Goal: Navigation & Orientation: Find specific page/section

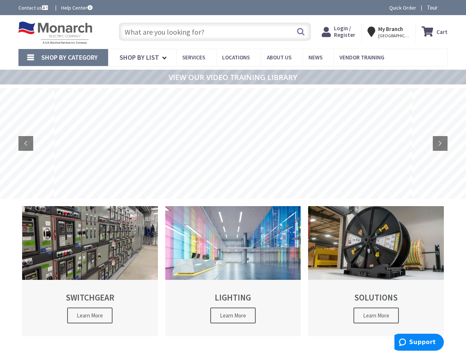
click at [233, 177] on rs-layer at bounding box center [233, 143] width 358 height 111
click at [435, 7] on span "Tour" at bounding box center [436, 7] width 19 height 7
click at [442, 7] on icon at bounding box center [441, 7] width 11 height 11
click at [390, 32] on strong "My Branch" at bounding box center [390, 28] width 25 height 7
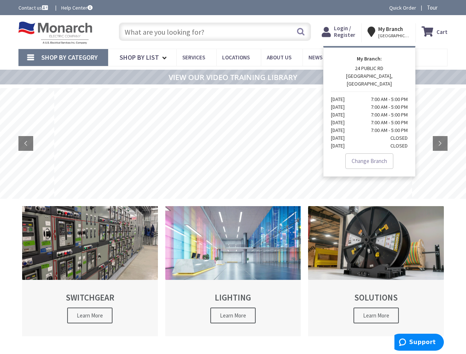
click at [63, 58] on span "Shop By Category" at bounding box center [69, 57] width 56 height 8
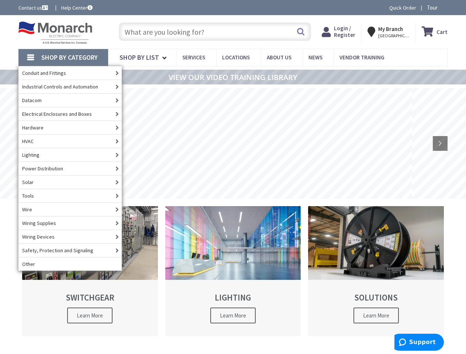
click at [63, 58] on span "Shop By Category" at bounding box center [69, 57] width 56 height 8
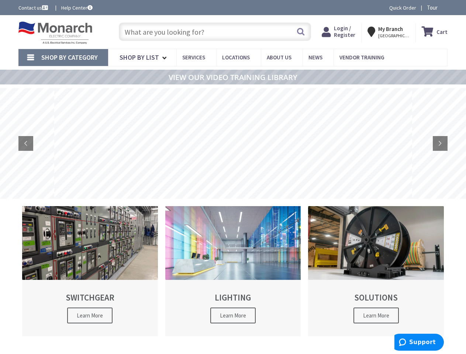
click at [233, 144] on rs-layer at bounding box center [233, 143] width 358 height 111
click at [26, 144] on rs-arrow at bounding box center [25, 143] width 15 height 15
